Goal: Information Seeking & Learning: Get advice/opinions

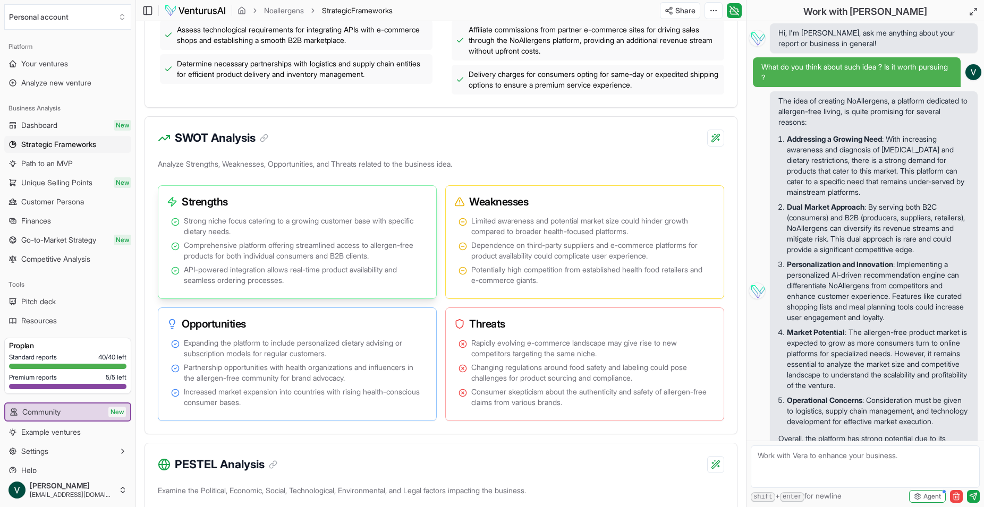
scroll to position [84, 0]
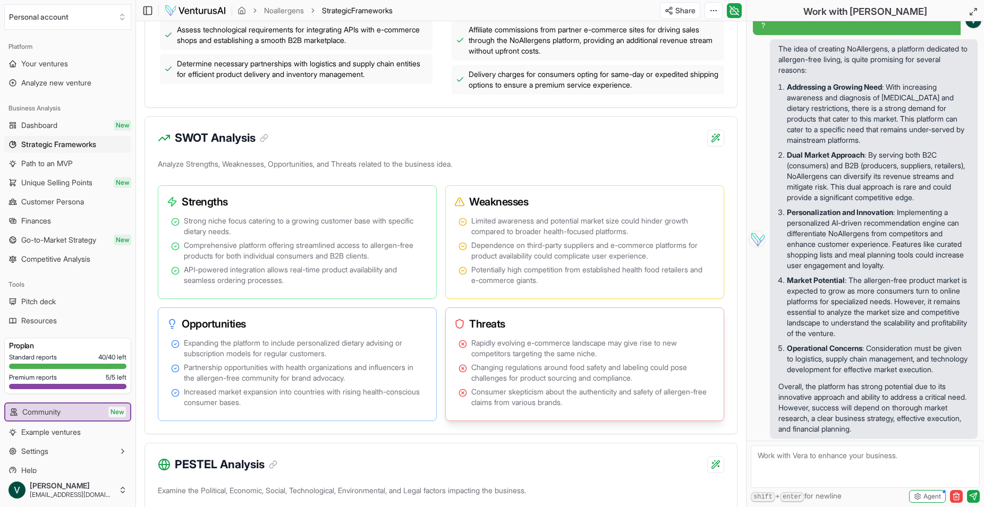
click at [474, 347] on span "Rapidly evolving e-commerce landscape may give rise to new competitors targetin…" at bounding box center [591, 348] width 240 height 21
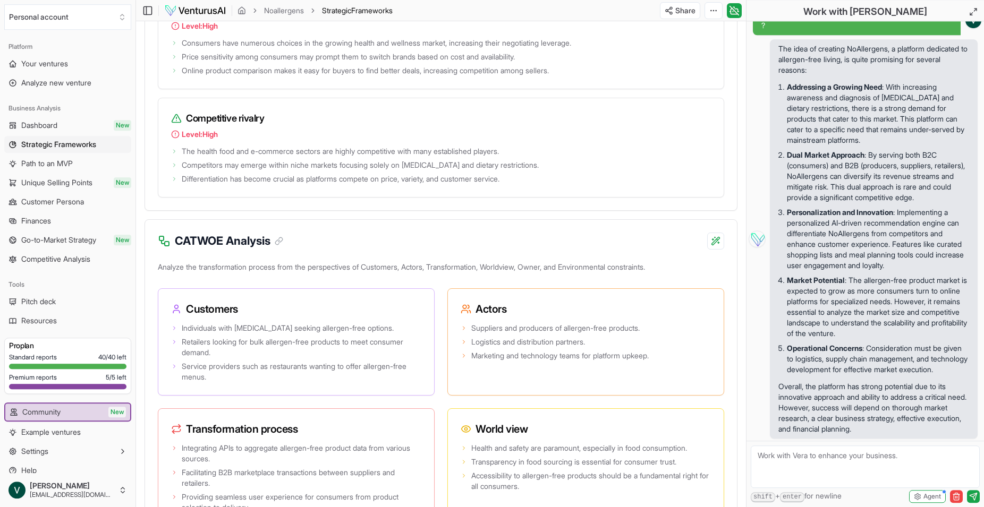
scroll to position [1896, 0]
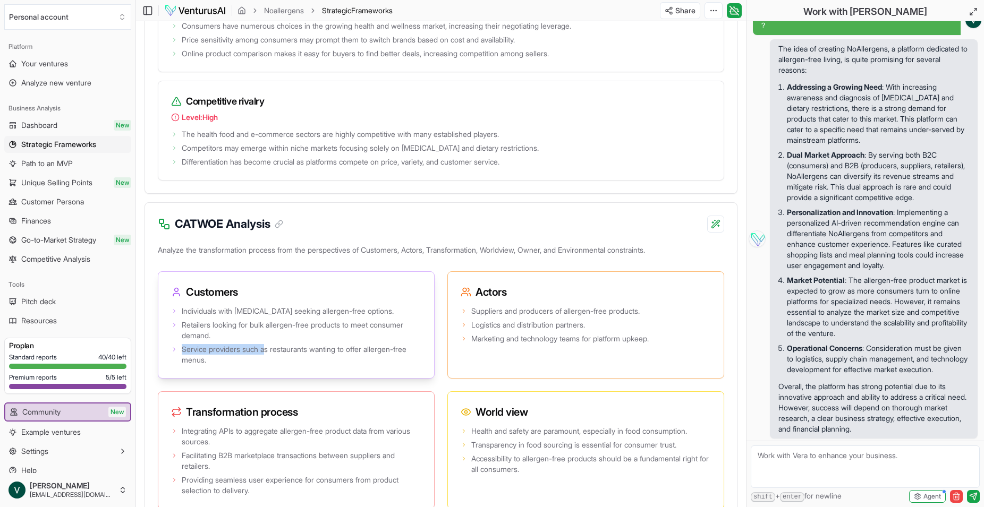
drag, startPoint x: 181, startPoint y: 321, endPoint x: 270, endPoint y: 354, distance: 95.1
click at [270, 354] on ul "Individuals with [MEDICAL_DATA] seeking allergen-free options. Retailers lookin…" at bounding box center [296, 335] width 250 height 59
drag, startPoint x: 186, startPoint y: 300, endPoint x: 266, endPoint y: 383, distance: 115.3
click at [266, 379] on div "Customers Individuals with [MEDICAL_DATA] seeking allergen-free options. Retail…" at bounding box center [296, 324] width 277 height 107
copy span "Service providers such as restaurants wanting to offer allergen-free menus."
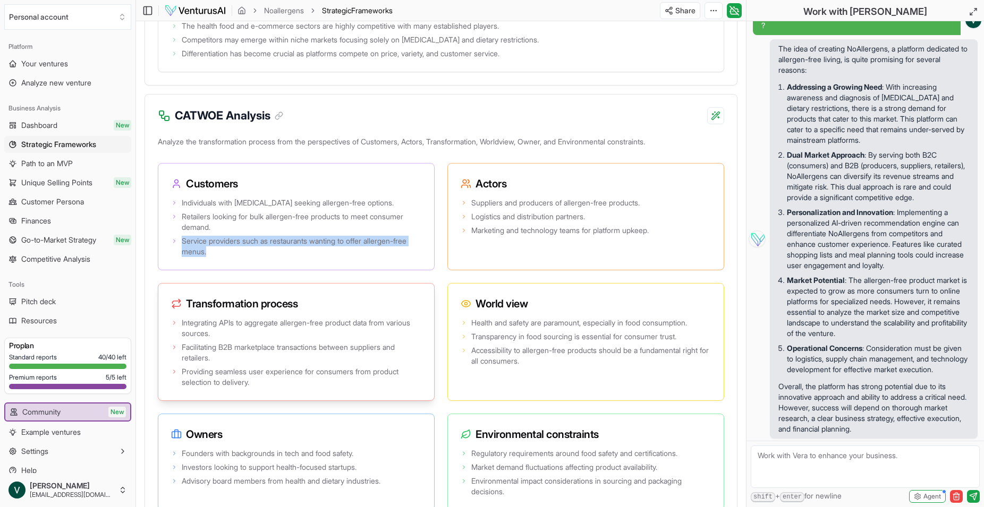
scroll to position [2058, 0]
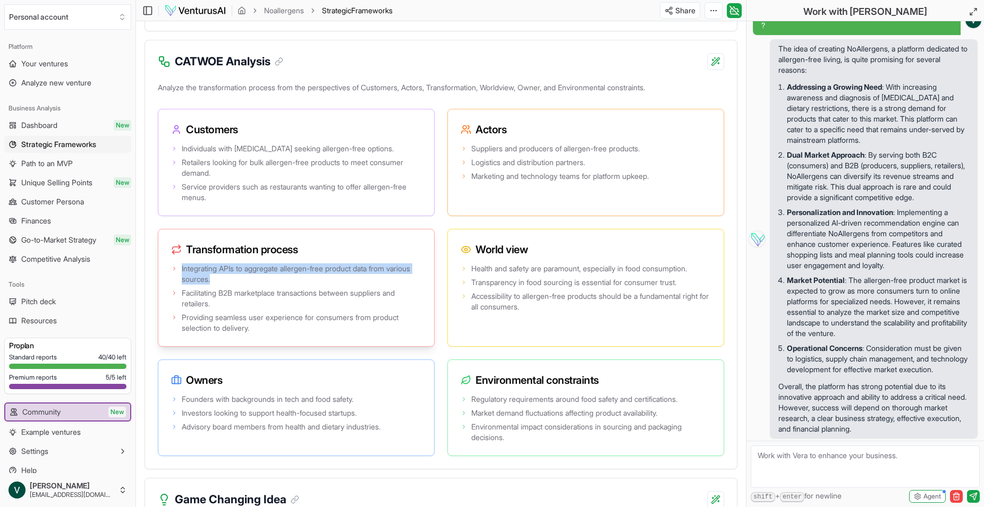
drag, startPoint x: 271, startPoint y: 343, endPoint x: 175, endPoint y: 281, distance: 114.0
click at [175, 281] on ul "Integrating APIs to aggregate allergen-free product data from various sources. …" at bounding box center [296, 298] width 250 height 70
copy li "Integrating APIs to aggregate allergen-free product data from various sources."
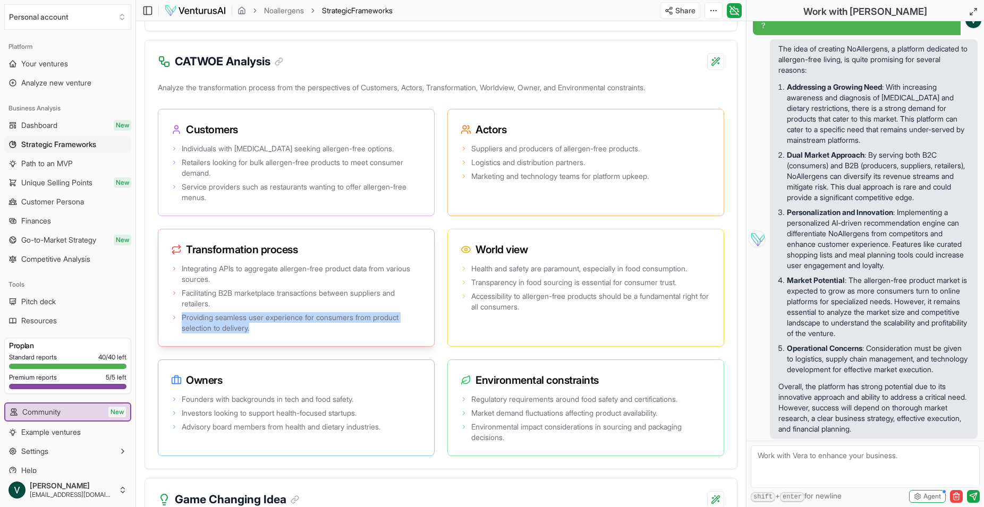
drag, startPoint x: 186, startPoint y: 258, endPoint x: 288, endPoint y: 343, distance: 132.7
click at [288, 343] on div "Transformation process Integrating APIs to aggregate allergen-free product data…" at bounding box center [296, 288] width 277 height 118
copy span "Providing seamless user experience for consumers from product selection to deli…"
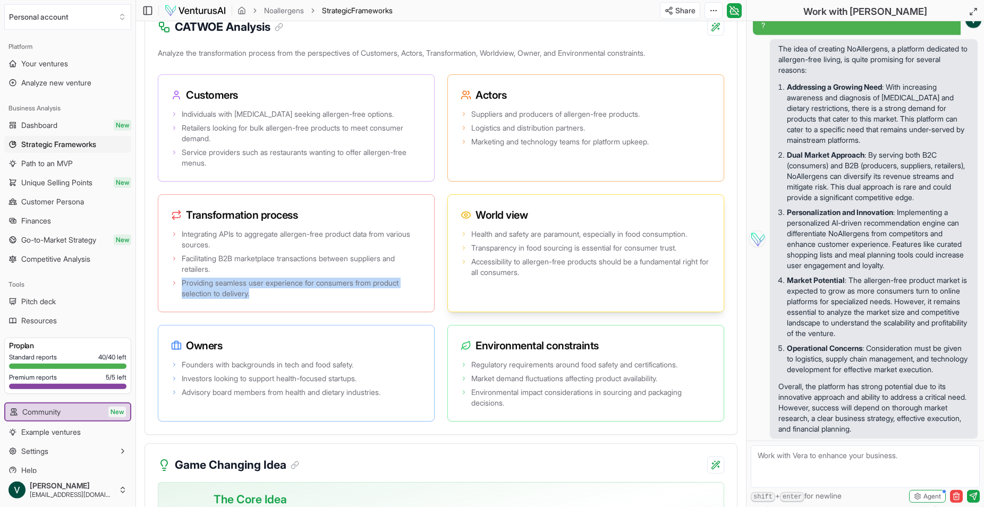
scroll to position [2113, 0]
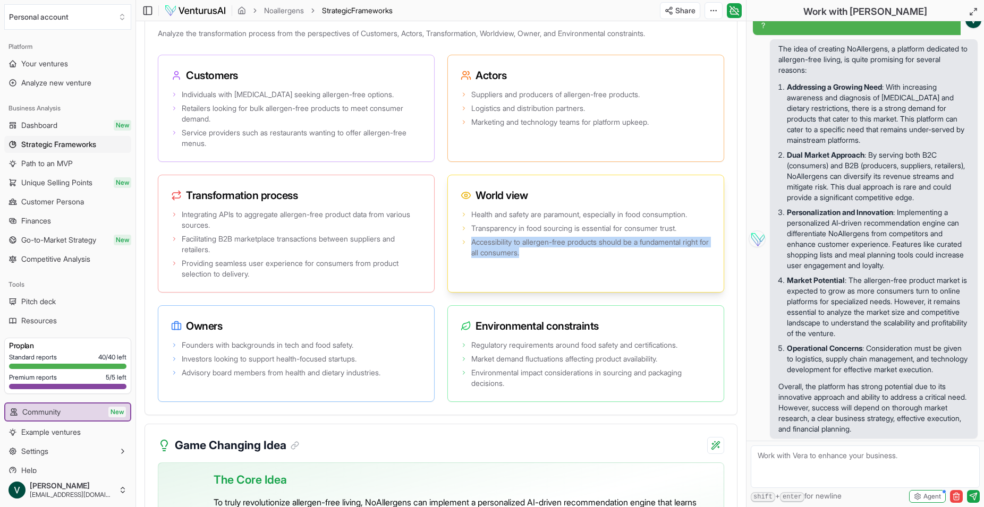
drag, startPoint x: 559, startPoint y: 264, endPoint x: 467, endPoint y: 263, distance: 92.4
click at [467, 258] on li "Accessibility to allergen-free products should be a fundamental right for all c…" at bounding box center [585, 247] width 250 height 21
copy li "Accessibility to allergen-free products should be a fundamental right for all c…"
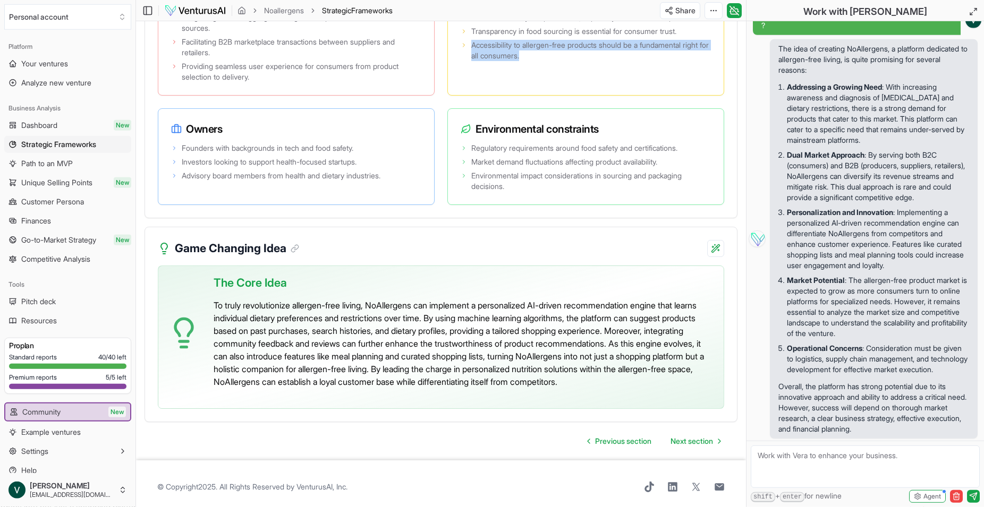
scroll to position [2329, 0]
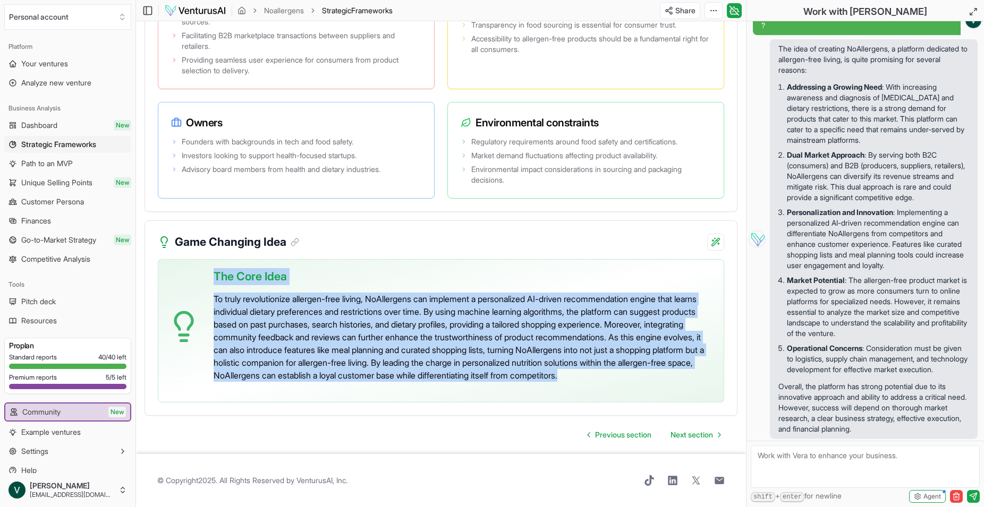
drag, startPoint x: 391, startPoint y: 391, endPoint x: 210, endPoint y: 281, distance: 211.8
click at [210, 281] on div "The Core Idea To truly revolutionize allergen-free living, NoAllergens can impl…" at bounding box center [441, 330] width 566 height 143
copy div "The Core Idea To truly revolutionize allergen-free living, NoAllergens can impl…"
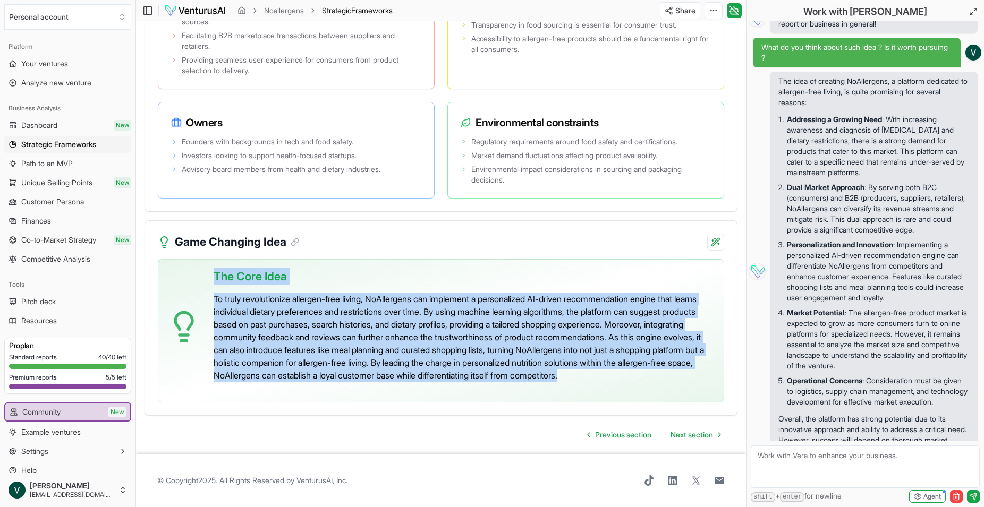
scroll to position [0, 0]
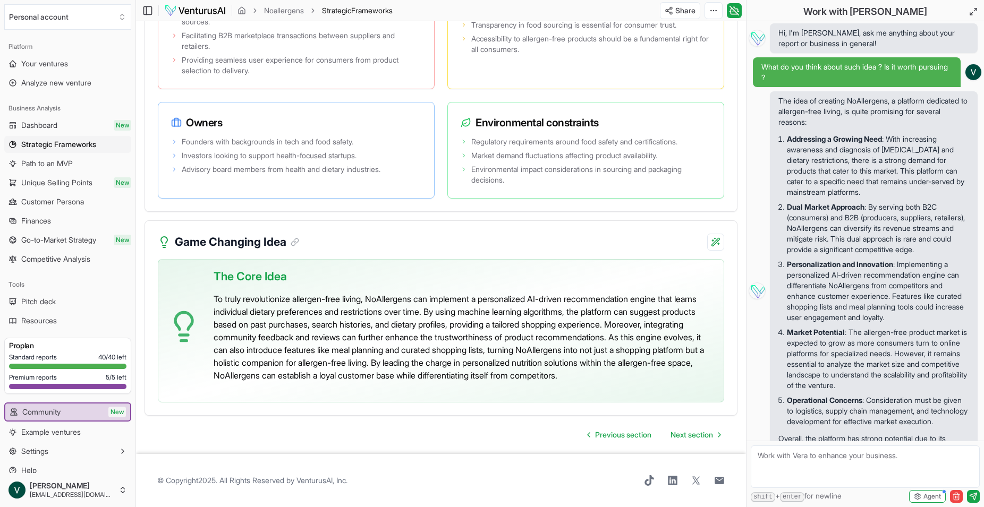
click at [774, 94] on span "The idea of creating NoAllergens, a platform dedicated to allergen-free living,…" at bounding box center [874, 290] width 208 height 399
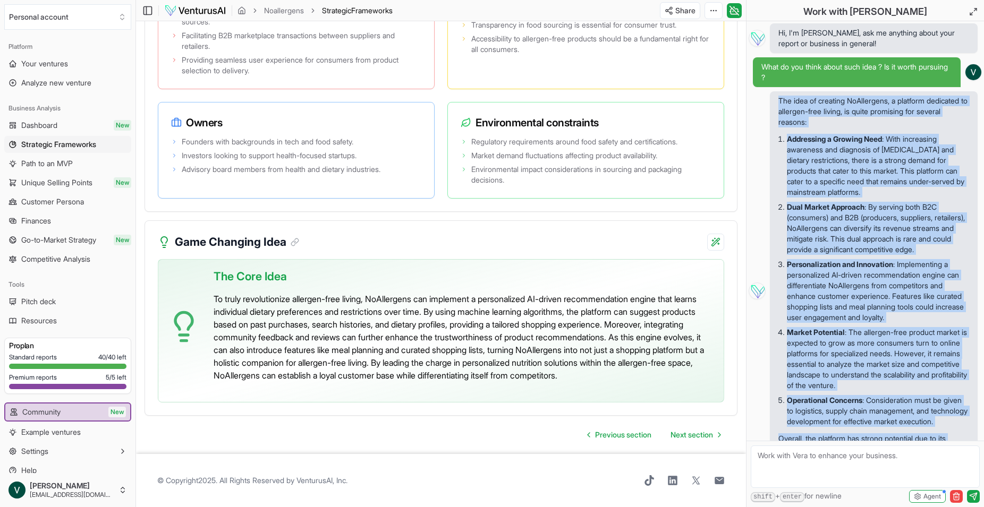
scroll to position [84, 0]
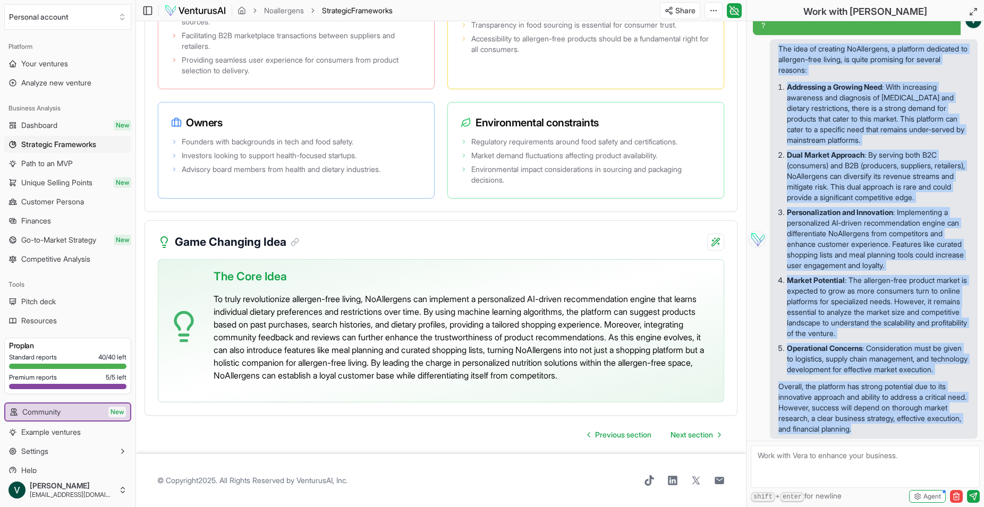
drag, startPoint x: 777, startPoint y: 96, endPoint x: 946, endPoint y: 433, distance: 377.4
click at [946, 433] on span "The idea of creating NoAllergens, a platform dedicated to allergen-free living,…" at bounding box center [874, 238] width 208 height 399
copy div "The idea of creating NoAllergens, a platform dedicated to allergen-free living,…"
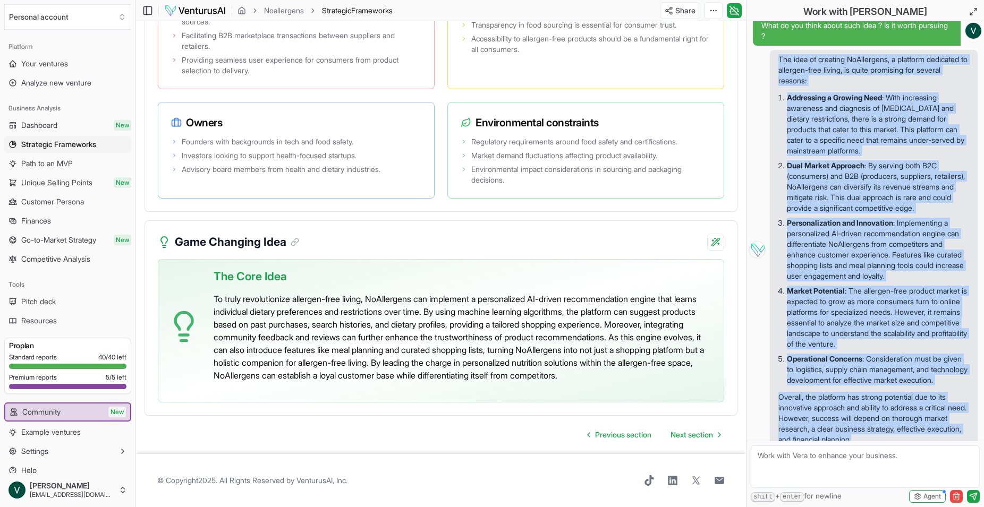
scroll to position [20, 0]
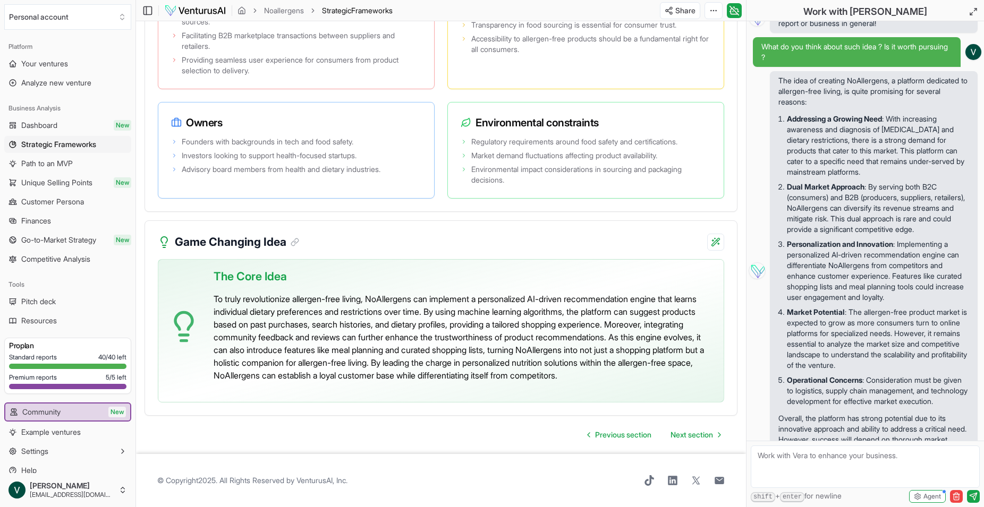
click at [767, 143] on div "The idea of creating NoAllergens, a platform dedicated to allergen-free living,…" at bounding box center [864, 270] width 233 height 399
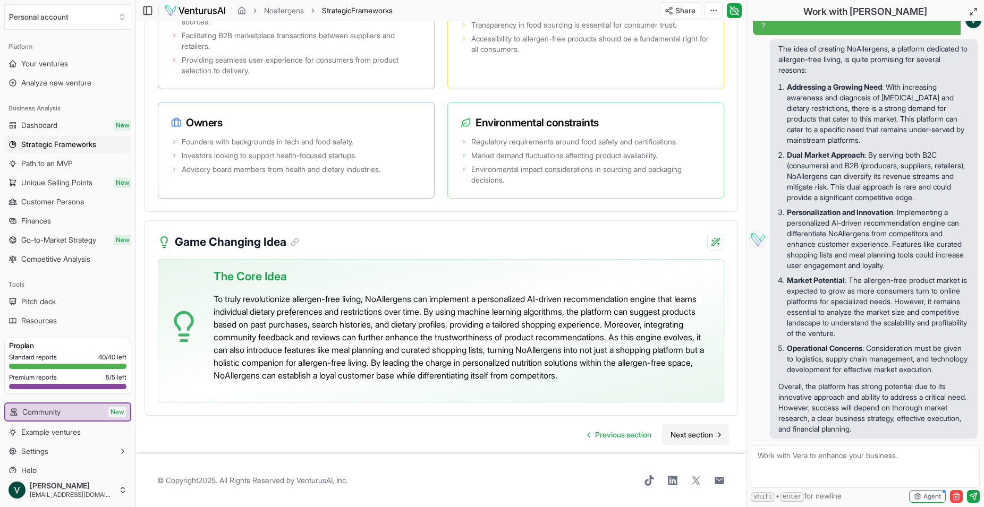
click at [686, 442] on link "Next section" at bounding box center [695, 434] width 67 height 21
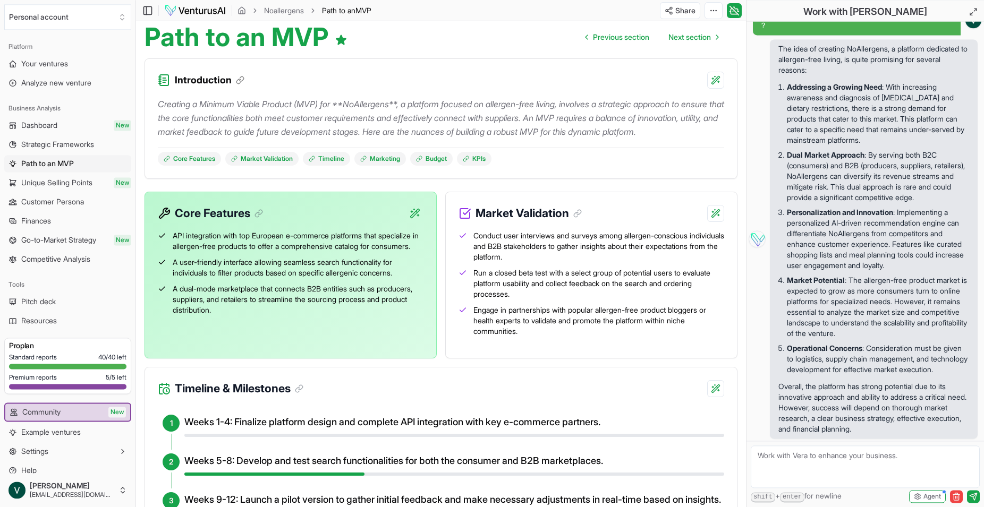
scroll to position [108, 0]
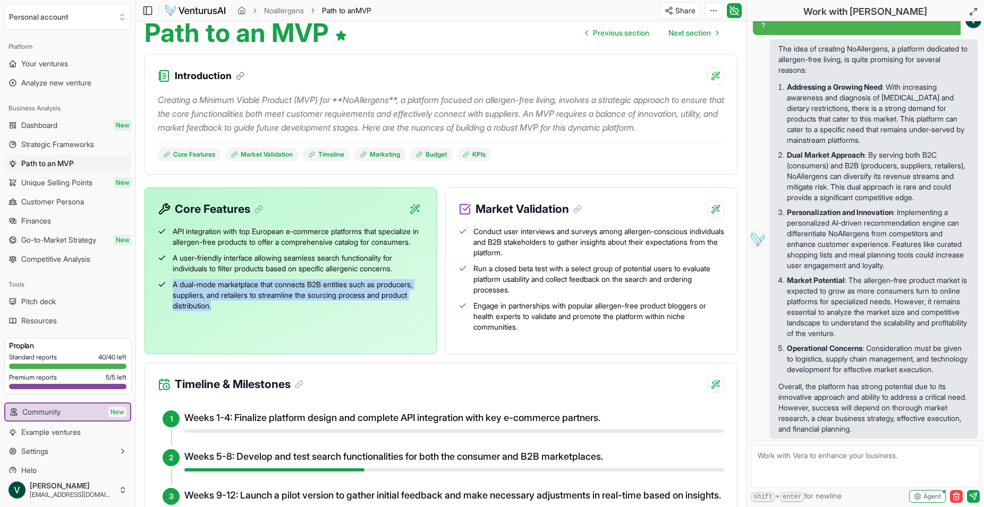
drag, startPoint x: 249, startPoint y: 324, endPoint x: 159, endPoint y: 304, distance: 92.0
click at [159, 304] on li "A dual-mode marketplace that connects B2B entities such as producers, suppliers…" at bounding box center [291, 295] width 266 height 32
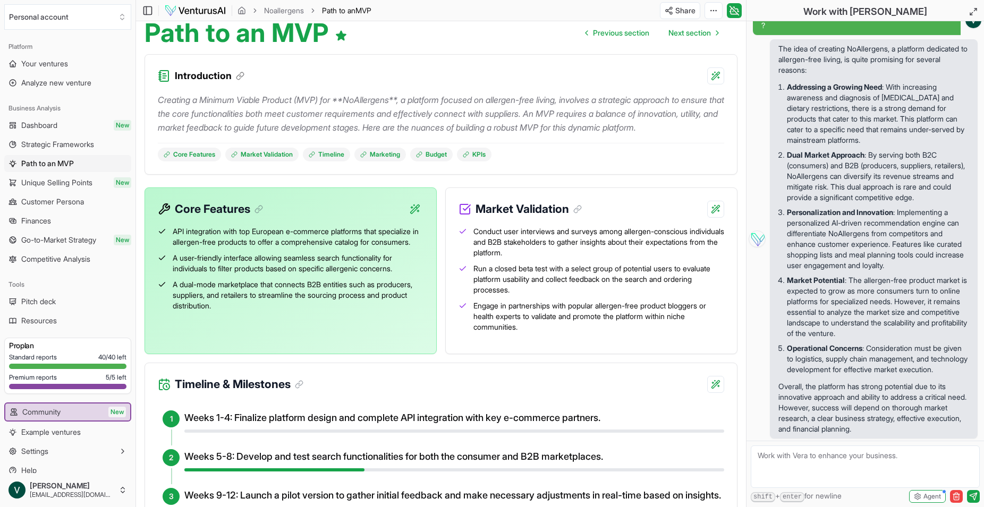
click at [290, 324] on div "API integration with top European e-commerce platforms that specialize in aller…" at bounding box center [290, 271] width 291 height 106
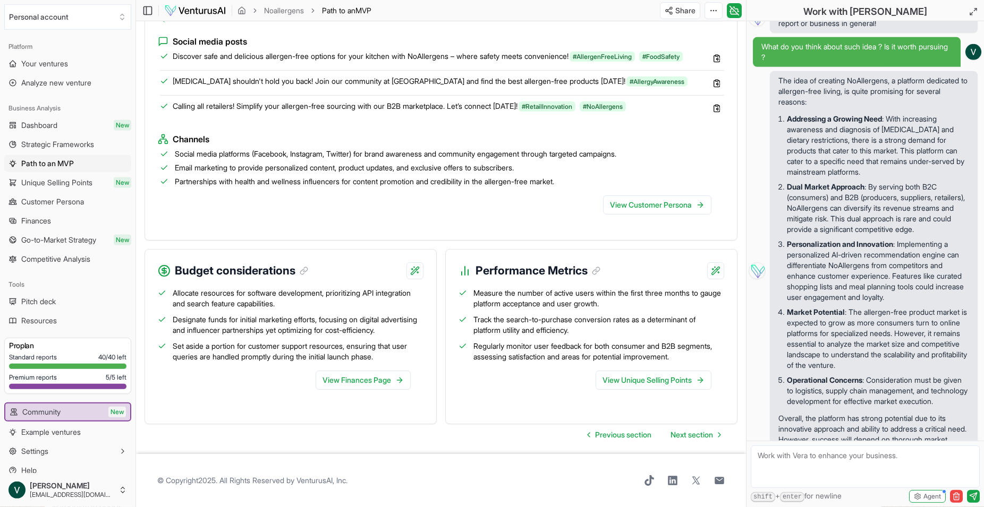
scroll to position [1032, 0]
click at [698, 437] on span "Next section" at bounding box center [691, 435] width 42 height 11
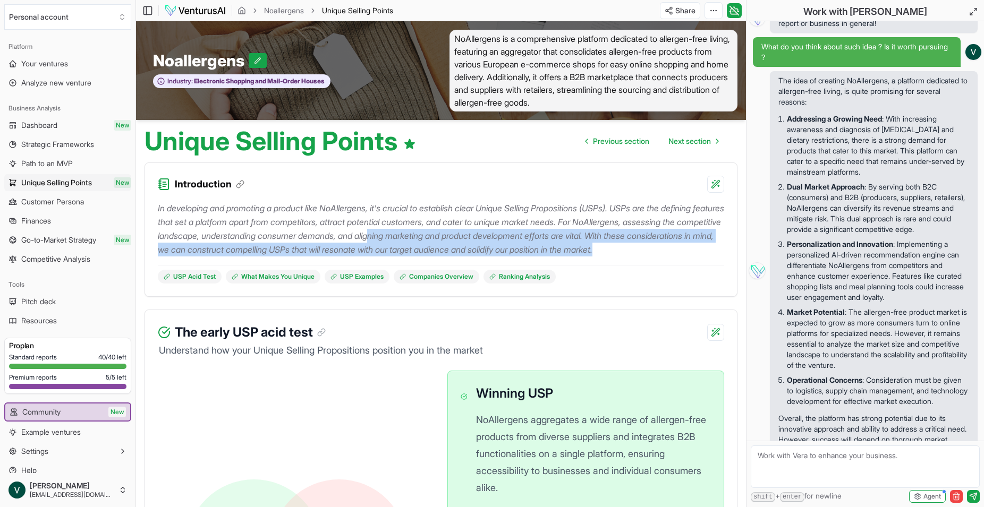
drag, startPoint x: 486, startPoint y: 241, endPoint x: 663, endPoint y: 275, distance: 179.5
click at [712, 257] on p "In developing and promoting a product like NoAllergens, it's crucial to establi…" at bounding box center [441, 228] width 566 height 55
click at [66, 198] on span "Customer Persona" at bounding box center [52, 201] width 63 height 11
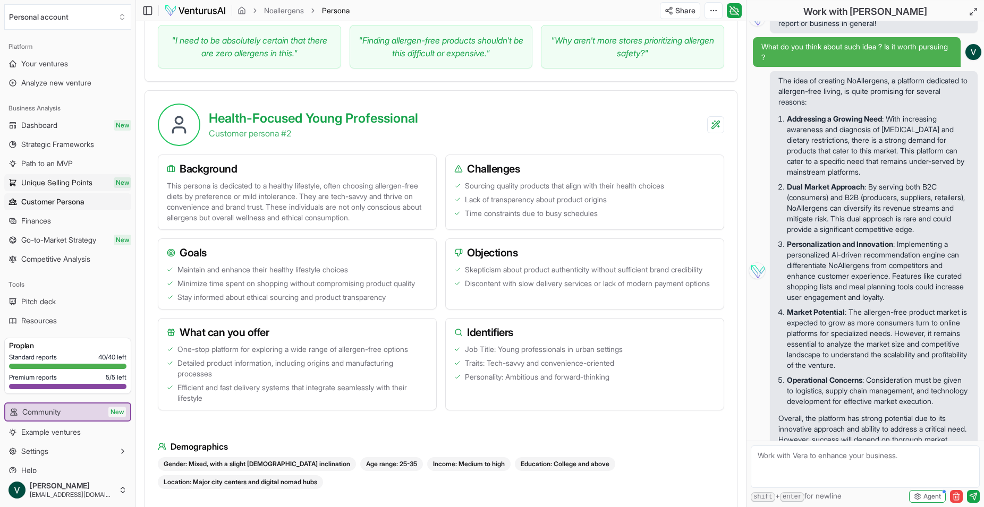
scroll to position [665, 0]
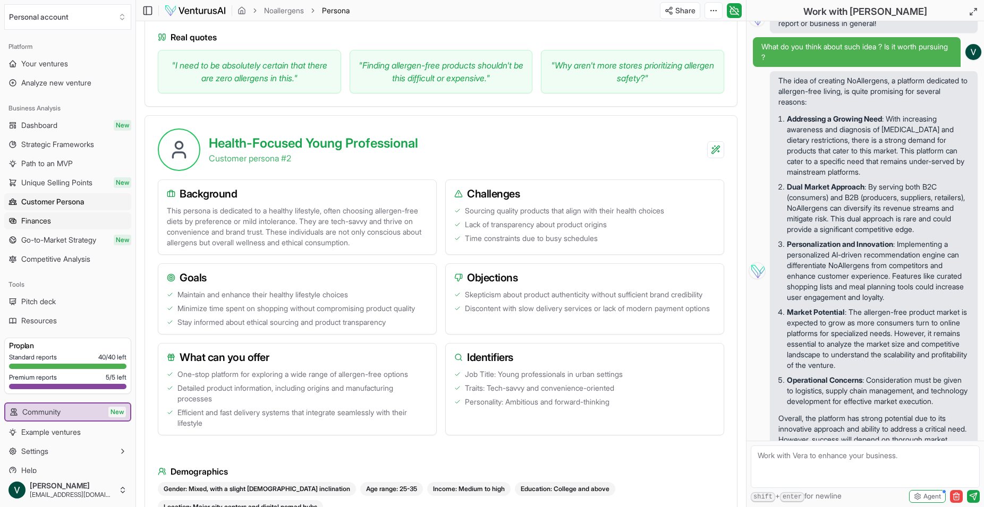
click at [64, 214] on link "Finances" at bounding box center [67, 220] width 127 height 17
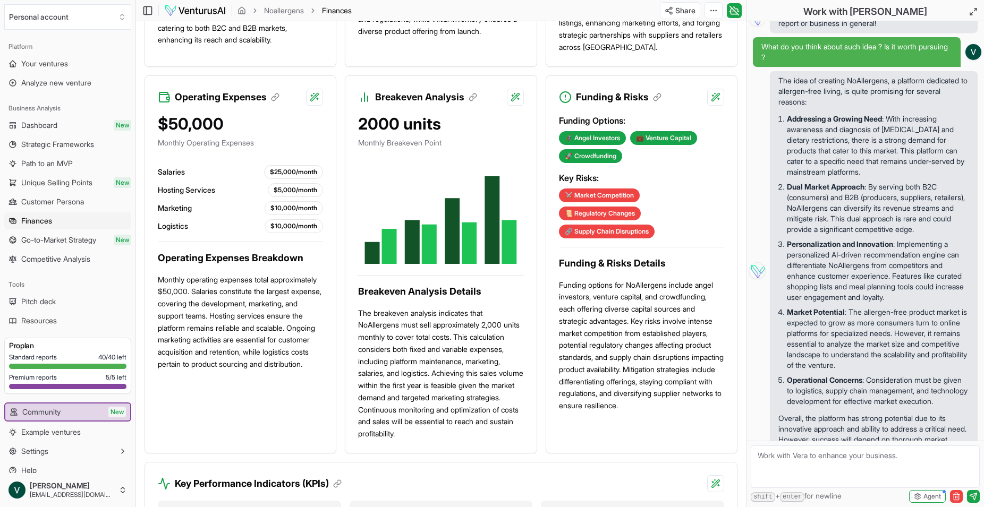
scroll to position [548, 0]
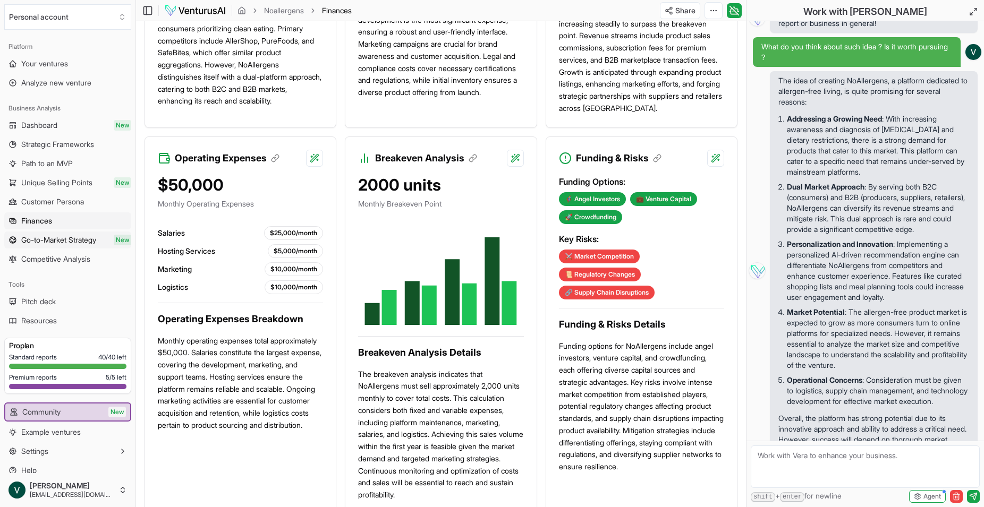
click at [45, 234] on link "Go-to-Market Strategy New" at bounding box center [67, 240] width 127 height 17
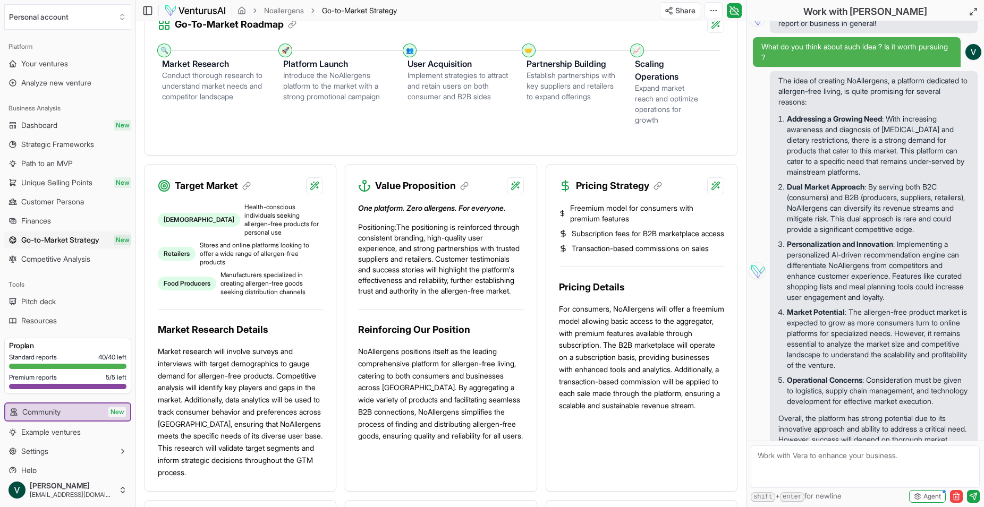
scroll to position [379, 0]
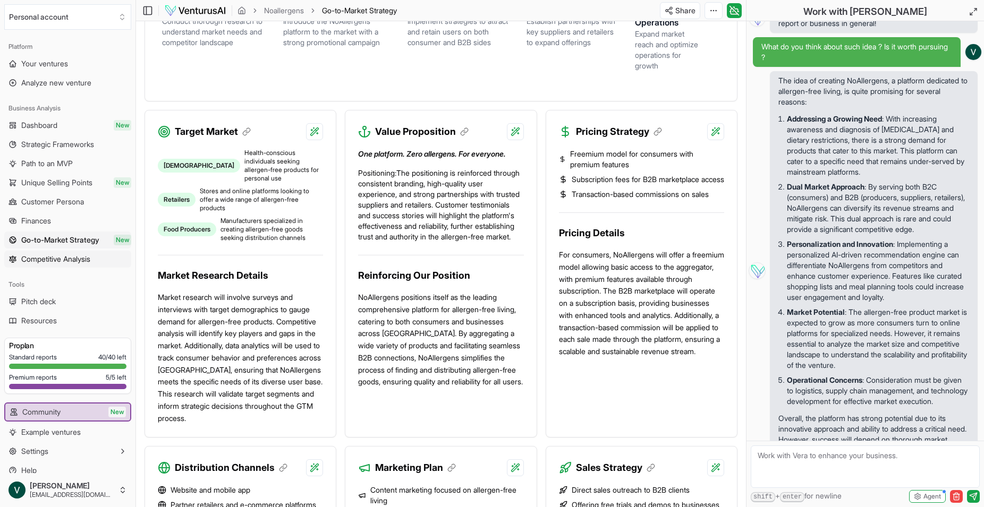
click at [50, 258] on span "Competitive Analysis" at bounding box center [55, 259] width 69 height 11
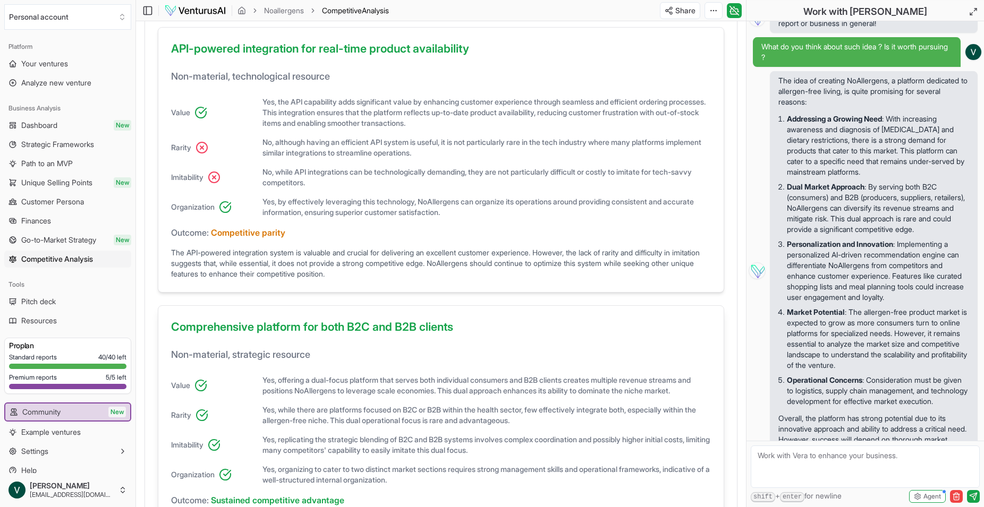
scroll to position [482, 0]
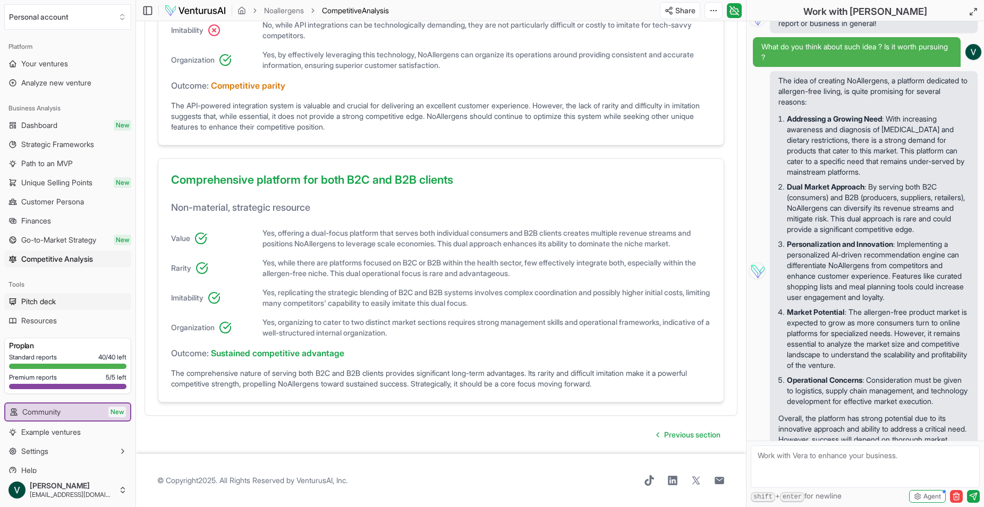
click at [27, 298] on span "Pitch deck" at bounding box center [38, 301] width 35 height 11
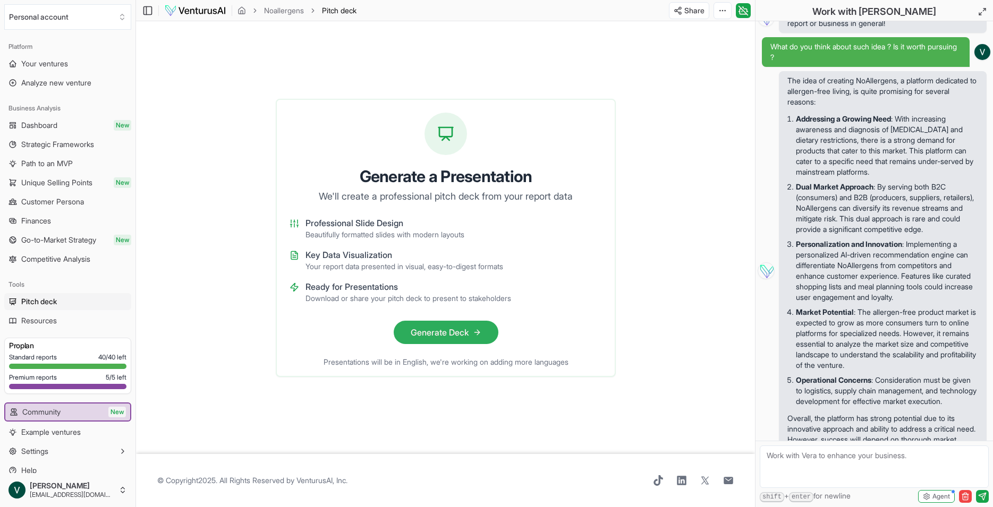
click at [428, 331] on button "Generate Deck" at bounding box center [445, 332] width 105 height 23
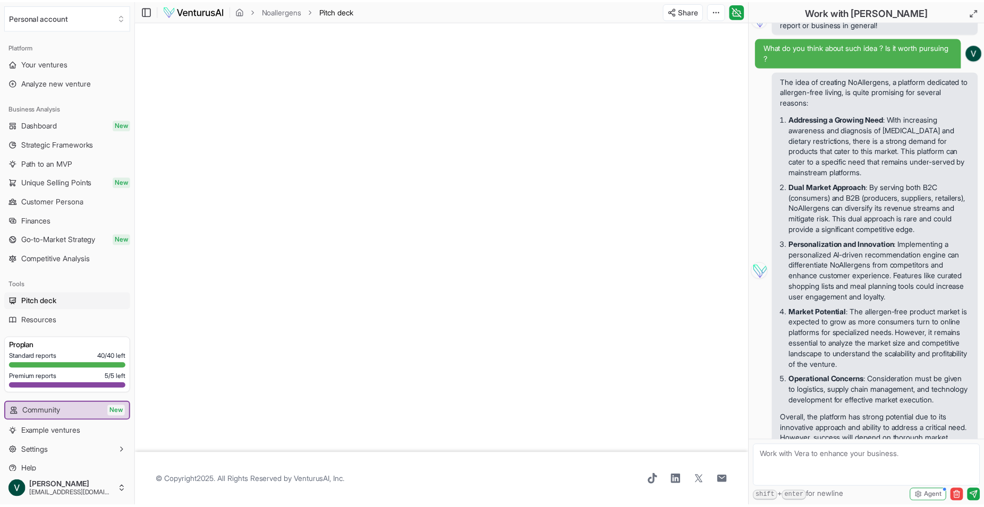
scroll to position [84, 0]
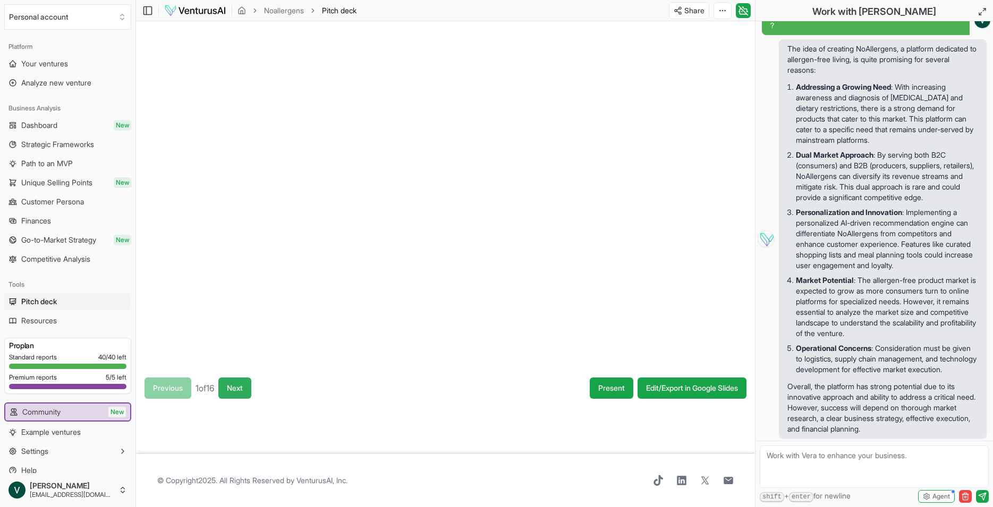
click at [250, 388] on button "Next" at bounding box center [234, 388] width 33 height 21
click at [250, 392] on button "Next" at bounding box center [236, 388] width 33 height 21
drag, startPoint x: 339, startPoint y: 212, endPoint x: 386, endPoint y: 212, distance: 46.7
click at [386, 212] on div at bounding box center [445, 195] width 619 height 348
click at [243, 392] on button "Next" at bounding box center [236, 388] width 33 height 21
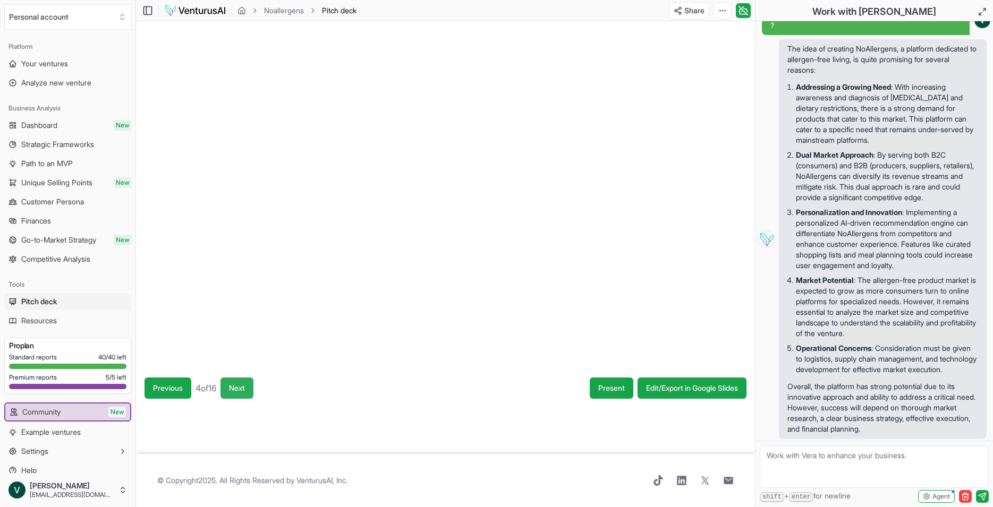
click at [243, 392] on button "Next" at bounding box center [236, 388] width 33 height 21
click at [242, 392] on button "Next" at bounding box center [236, 388] width 33 height 21
click at [242, 392] on button "Next" at bounding box center [235, 388] width 33 height 21
click at [242, 392] on button "Next" at bounding box center [236, 388] width 33 height 21
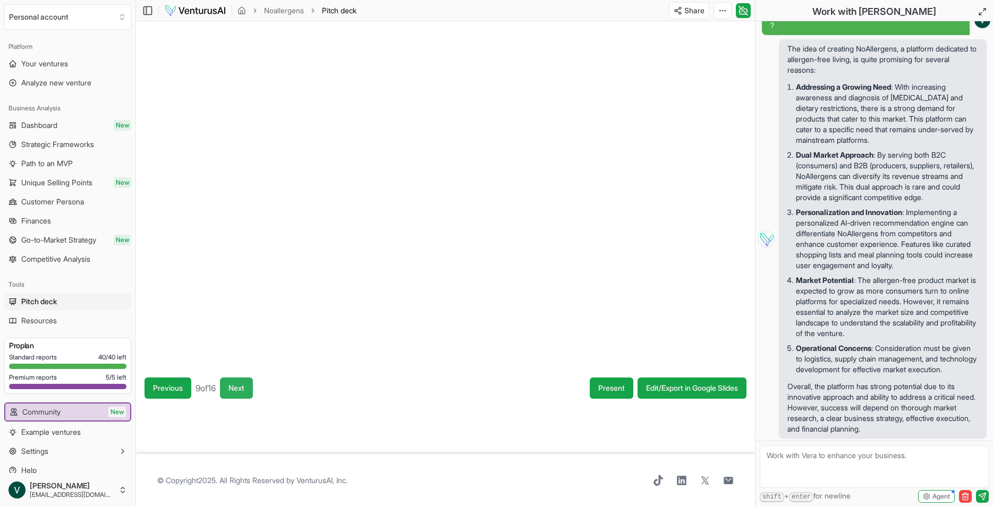
click at [242, 392] on button "Next" at bounding box center [236, 388] width 33 height 21
click at [242, 392] on button "Next" at bounding box center [240, 388] width 33 height 21
click at [242, 392] on button "Next" at bounding box center [237, 388] width 33 height 21
click at [242, 392] on button "Next" at bounding box center [239, 388] width 33 height 21
click at [242, 392] on button "Next" at bounding box center [240, 388] width 33 height 21
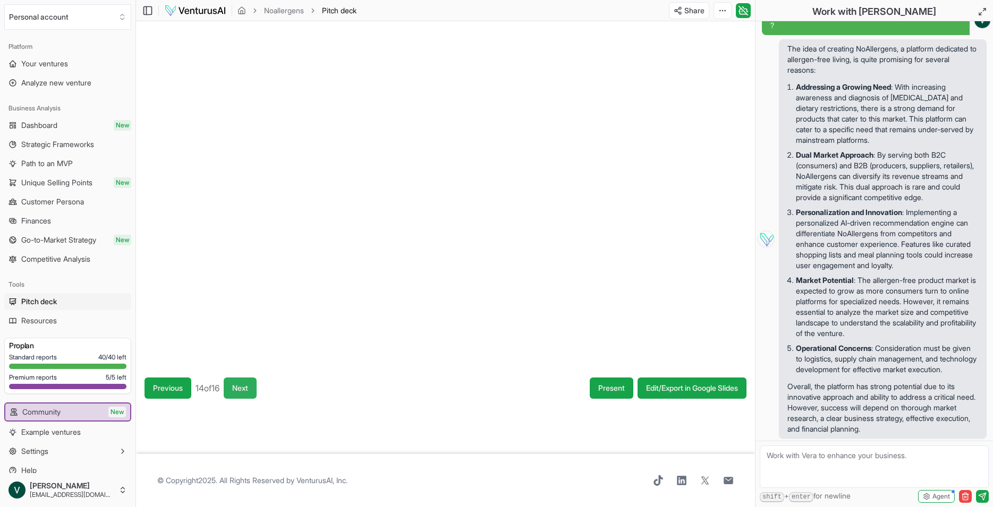
click at [242, 392] on button "Next" at bounding box center [240, 388] width 33 height 21
click at [242, 392] on button "Next" at bounding box center [239, 388] width 33 height 21
click at [242, 392] on div "Previous 16 of 16 Next" at bounding box center [200, 388] width 112 height 21
click at [690, 386] on link "Edit/Export in Google Slides" at bounding box center [691, 388] width 109 height 21
click at [22, 324] on span "Resources" at bounding box center [39, 320] width 36 height 11
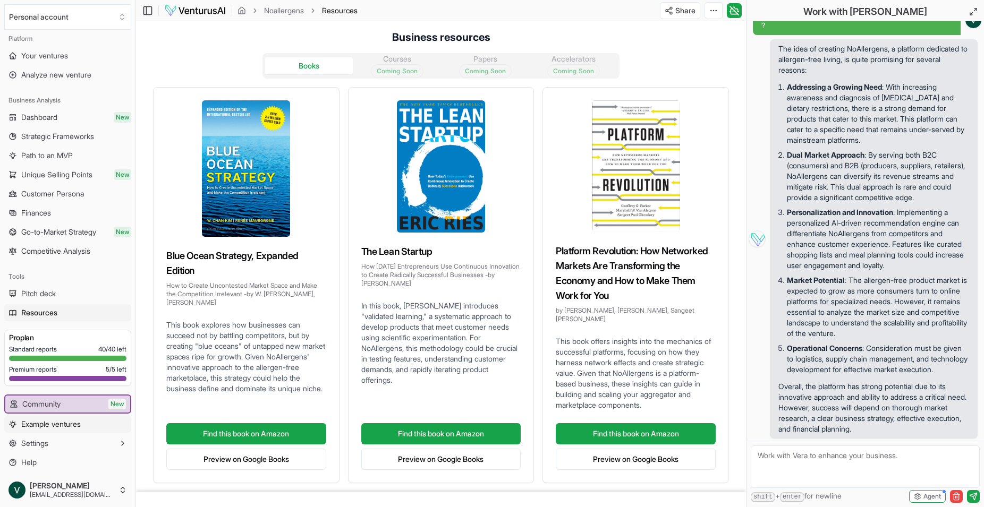
scroll to position [10, 0]
click at [42, 427] on span "Example ventures" at bounding box center [50, 422] width 59 height 11
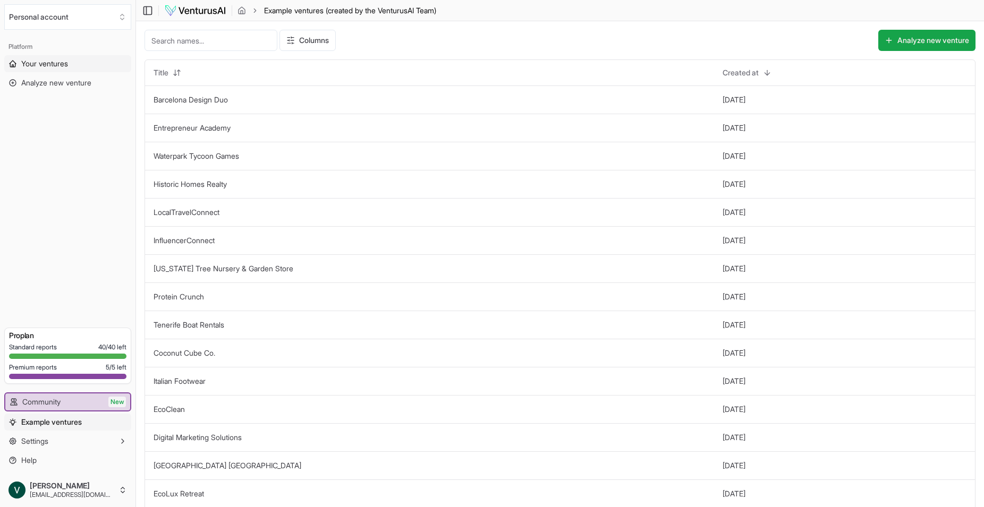
click at [43, 63] on span "Your ventures" at bounding box center [44, 63] width 47 height 11
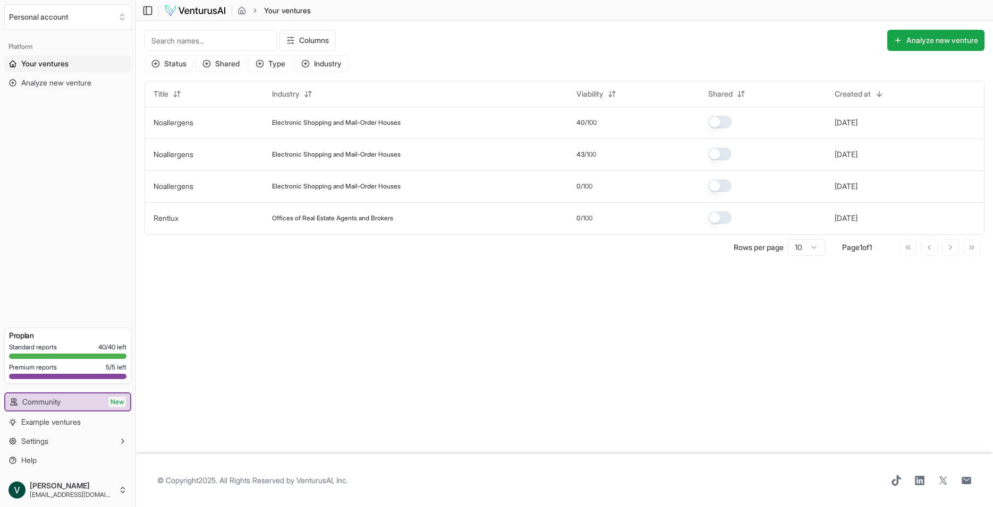
click at [54, 67] on span "Your ventures" at bounding box center [44, 63] width 47 height 11
click at [173, 120] on link "Noallergens" at bounding box center [173, 122] width 40 height 9
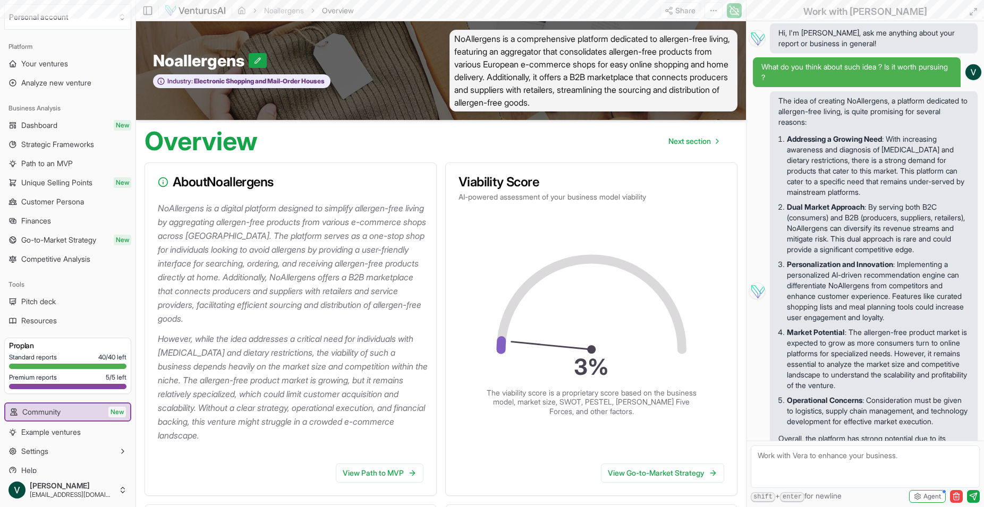
scroll to position [84, 0]
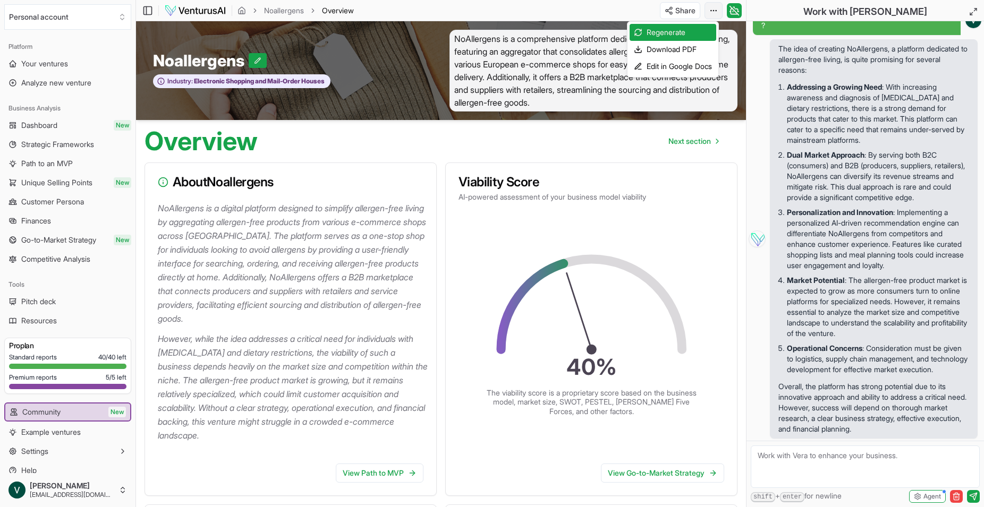
click at [708, 7] on html "We value your privacy We use cookies to enhance your browsing experience, serve…" at bounding box center [492, 253] width 984 height 507
click at [660, 49] on div "Download PDF" at bounding box center [672, 49] width 87 height 17
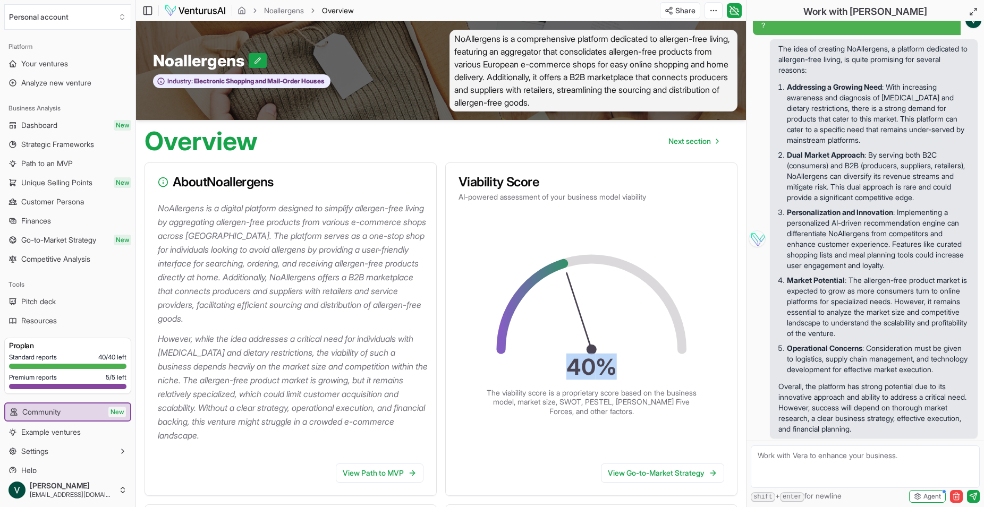
drag, startPoint x: 463, startPoint y: 176, endPoint x: 648, endPoint y: 245, distance: 198.0
click at [648, 245] on div "Viability Score AI-powered assessment of your business model viability 40 % The…" at bounding box center [591, 330] width 292 height 334
click at [552, 314] on icon "40 %" at bounding box center [591, 315] width 199 height 130
drag, startPoint x: 460, startPoint y: 180, endPoint x: 661, endPoint y: 203, distance: 202.0
click at [664, 203] on div "Viability Score AI-powered assessment of your business model viability" at bounding box center [591, 189] width 291 height 52
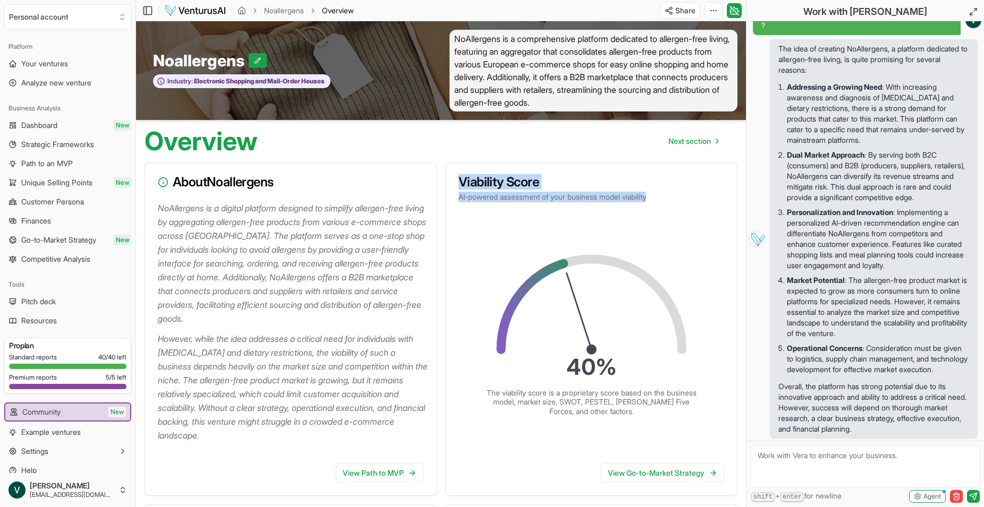
copy div "Viability Score AI-powered assessment of your business model viability"
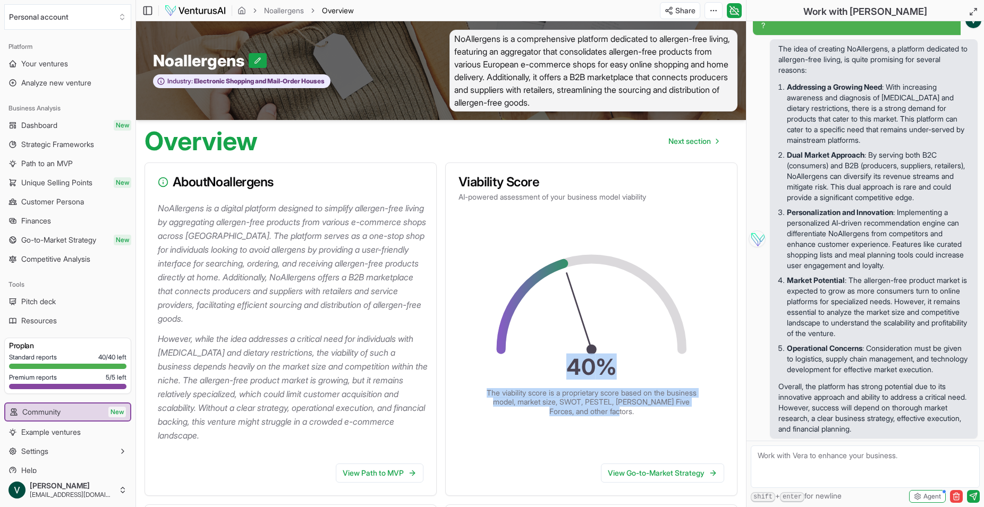
drag, startPoint x: 563, startPoint y: 368, endPoint x: 681, endPoint y: 411, distance: 126.0
click at [681, 411] on div "40 % The viability score is a proprietary score based on the business model, ma…" at bounding box center [591, 329] width 257 height 175
copy div "40 % The viability score is a proprietary score based on the business model, ma…"
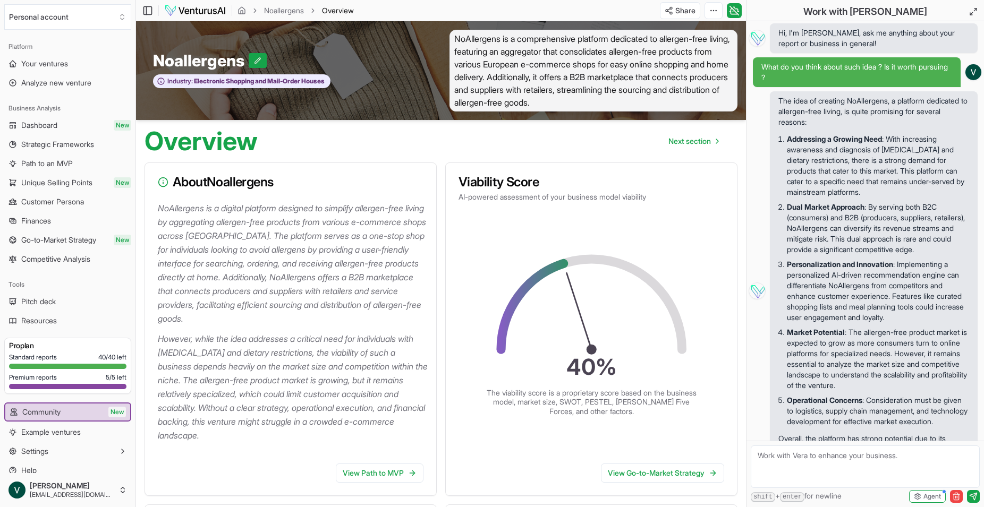
click at [867, 42] on span "Hi, I'm [PERSON_NAME], ask me anything about your report or business in general!" at bounding box center [873, 38] width 191 height 21
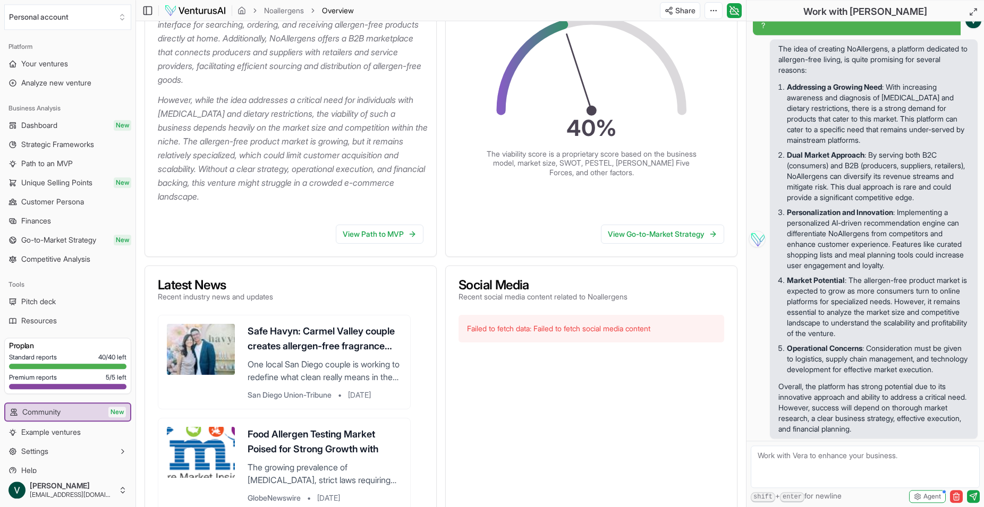
scroll to position [325, 0]
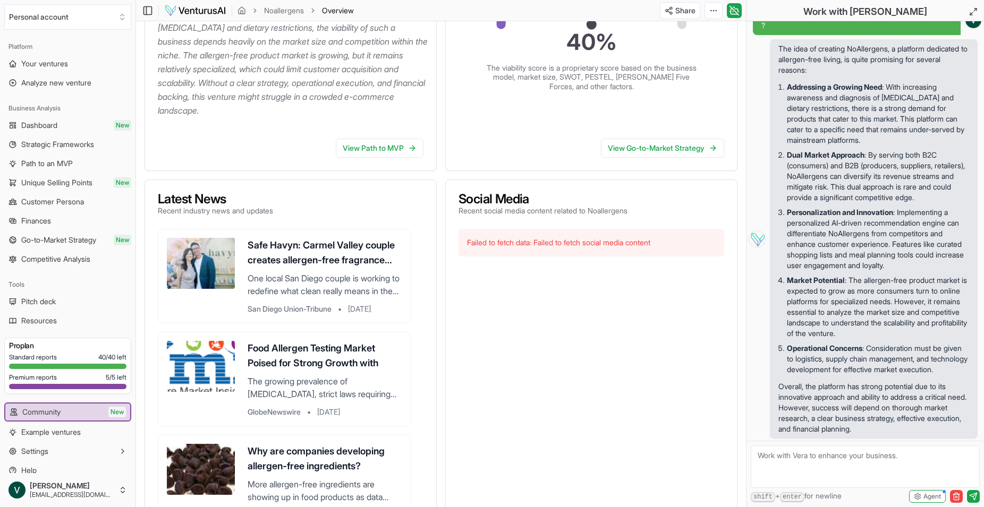
click at [823, 472] on textarea at bounding box center [864, 467] width 229 height 42
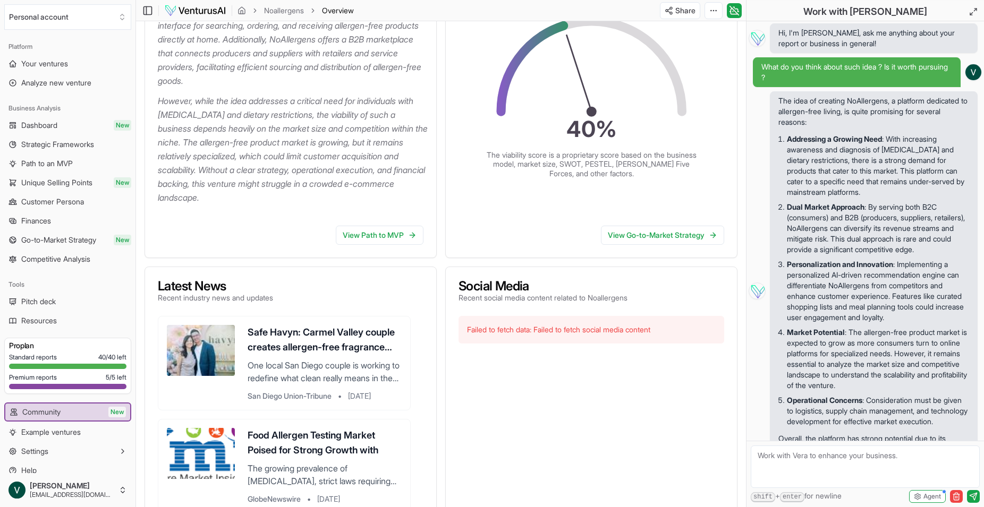
scroll to position [217, 0]
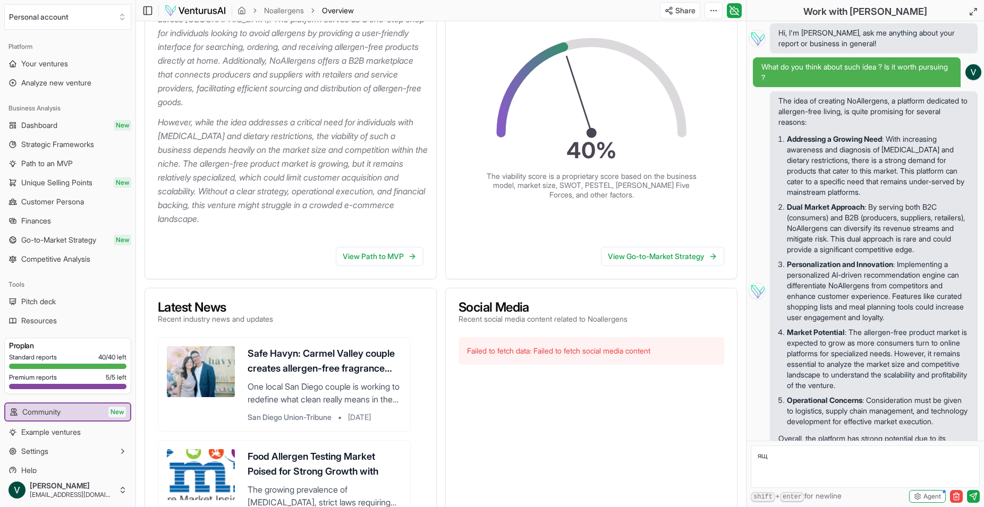
type textarea "я"
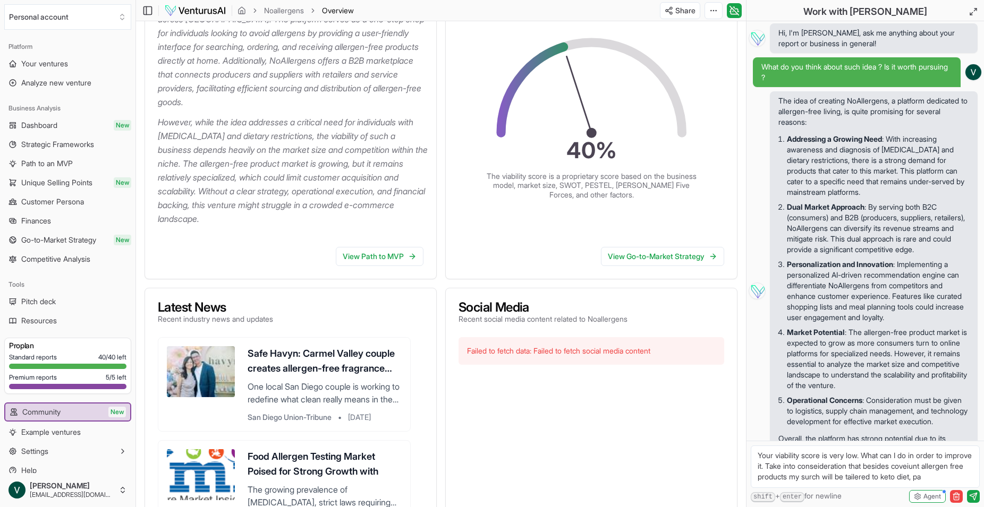
scroll to position [5, 0]
click at [840, 460] on textarea "Your viability score is very low. What can I do in order to improve it. Take in…" at bounding box center [864, 467] width 229 height 42
click at [857, 475] on textarea "Your viability score is very low. What can I do in order to improve it. Take in…" at bounding box center [864, 467] width 229 height 42
click at [870, 471] on textarea "Your viability score is very low. What can I do in order to improve it. Take in…" at bounding box center [864, 467] width 229 height 42
click at [852, 472] on textarea "Your viability score is very low. What can I do in order to improve it. Take in…" at bounding box center [864, 467] width 229 height 42
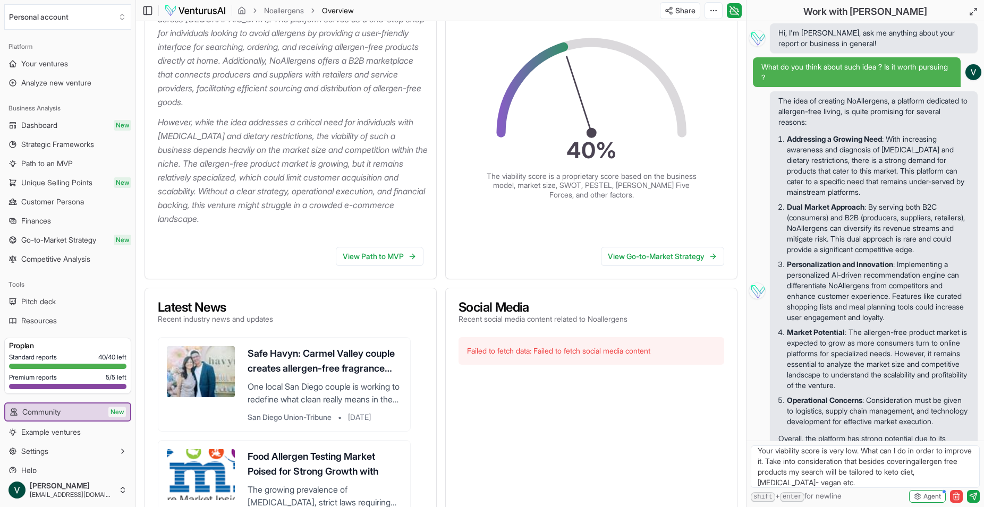
drag, startPoint x: 875, startPoint y: 483, endPoint x: 883, endPoint y: 483, distance: 8.5
click at [876, 483] on textarea "Your viability score is very low. What can I do in order to improve it. Take in…" at bounding box center [864, 467] width 229 height 42
click at [914, 483] on textarea "Your viability score is very low. What can I do in order to improve it. Take in…" at bounding box center [864, 467] width 229 height 42
click at [786, 472] on textarea "Your viability score is very low. What can I do in order to improve it. Take in…" at bounding box center [864, 467] width 229 height 42
type textarea "Your viability score is very low. What can I do in order to improve it. Take in…"
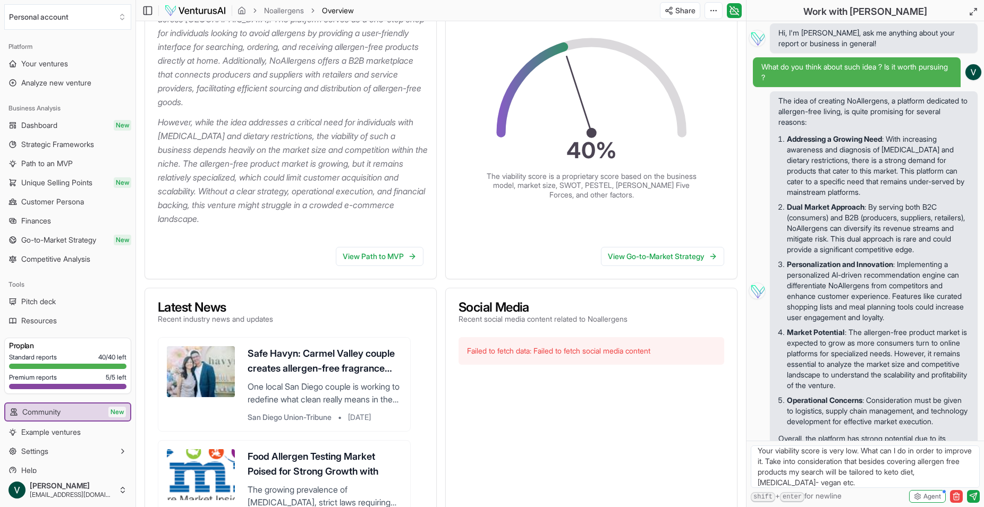
click at [878, 486] on textarea "Your viability score is very low. What can I do in order to improve it. Take in…" at bounding box center [864, 467] width 229 height 42
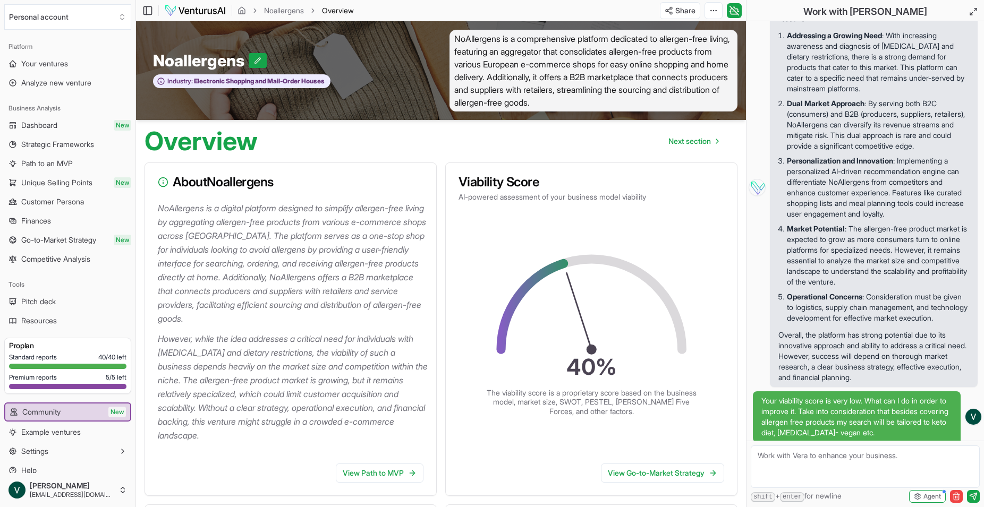
scroll to position [0, 0]
